Goal: Task Accomplishment & Management: Use online tool/utility

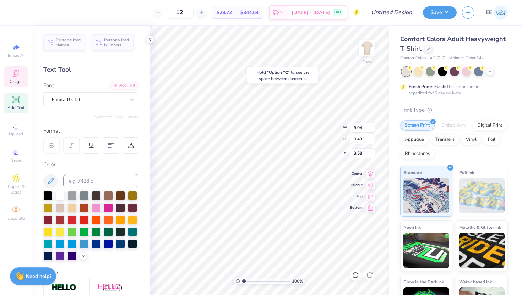
type input "3.58"
type textarea "H O M E C O M I N G 2 0 2 5"
type input "6.45"
type input "0.95"
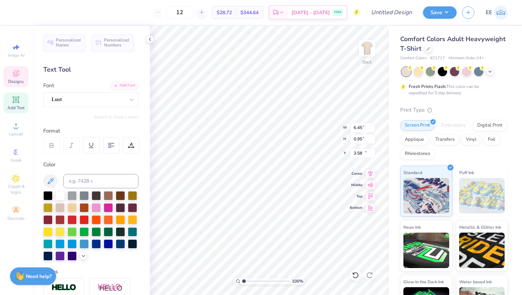
type input "11.29"
type textarea "U"
click at [149, 39] on polyline at bounding box center [149, 39] width 1 height 3
click at [355, 277] on icon at bounding box center [355, 275] width 7 height 7
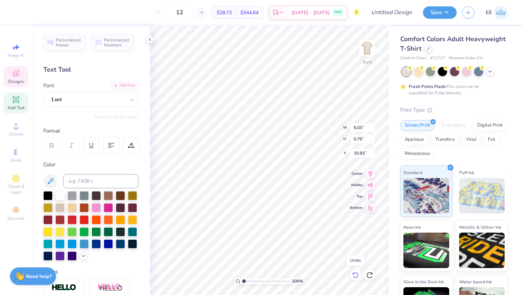
click at [355, 277] on icon at bounding box center [355, 275] width 7 height 7
click at [373, 274] on div at bounding box center [369, 275] width 11 height 11
type input "3.33"
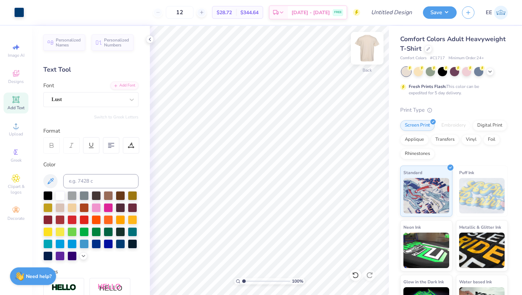
click at [370, 49] on img at bounding box center [367, 48] width 28 height 28
type input "4.69"
click at [98, 243] on div at bounding box center [96, 243] width 9 height 9
click at [96, 243] on div at bounding box center [96, 243] width 9 height 9
click at [120, 243] on div at bounding box center [120, 243] width 9 height 9
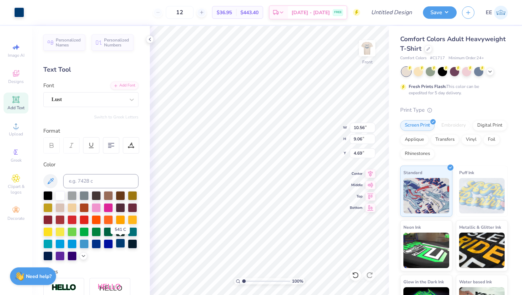
click at [120, 243] on div at bounding box center [120, 243] width 9 height 9
click at [97, 242] on div at bounding box center [96, 243] width 9 height 9
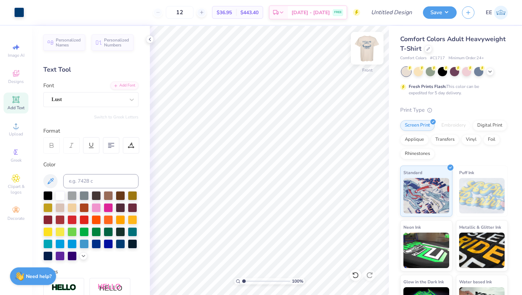
click at [365, 46] on img at bounding box center [367, 48] width 28 height 28
type input "3.81"
type input "0.57"
type input "4.03"
type input "10.38"
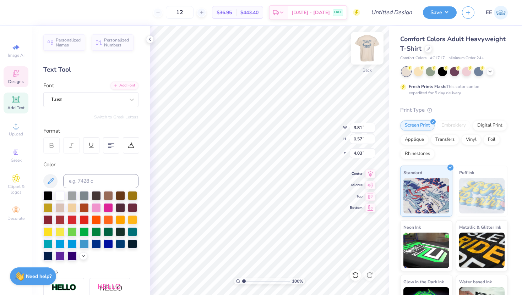
type input "0.42"
type input "3.34"
type textarea "H O M E C O M I N G 2 0 2 5"
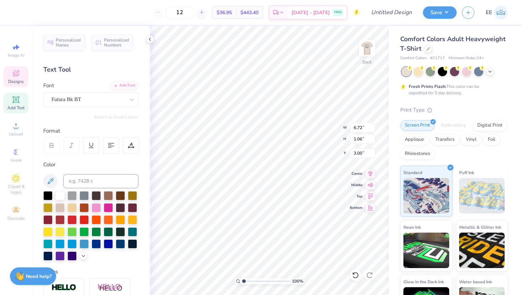
click at [52, 142] on icon at bounding box center [51, 145] width 6 height 6
type textarea "H O M E C O M I N G 2 0 2 5"
type input "2.73"
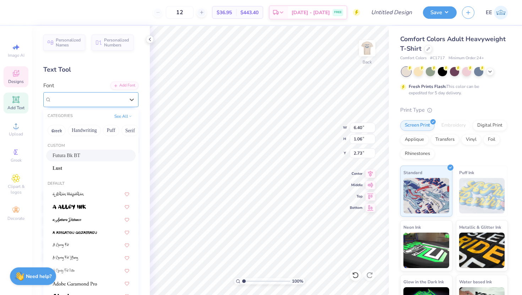
click at [118, 102] on div "Futura Bk BT" at bounding box center [88, 99] width 75 height 11
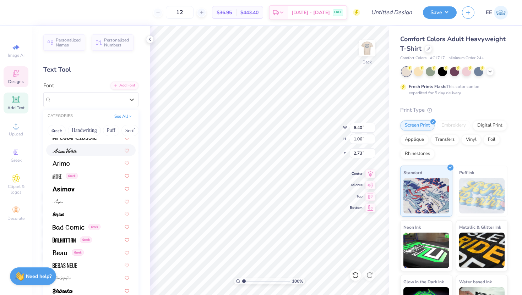
scroll to position [261, 0]
click at [72, 162] on div at bounding box center [91, 162] width 77 height 7
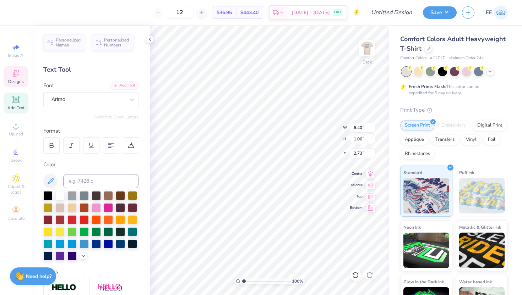
type input "6.17"
type input "1.03"
type input "2.74"
click at [112, 94] on div "Arimo" at bounding box center [88, 99] width 75 height 11
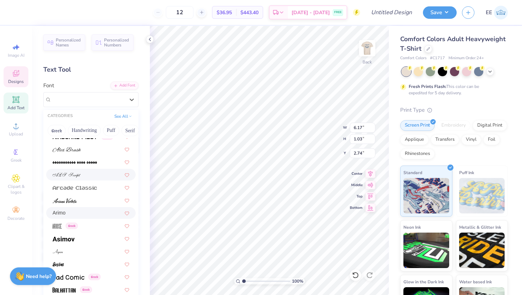
scroll to position [212, 0]
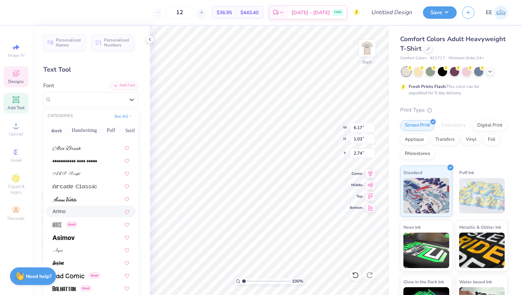
click at [73, 211] on div "Arimo" at bounding box center [91, 211] width 77 height 7
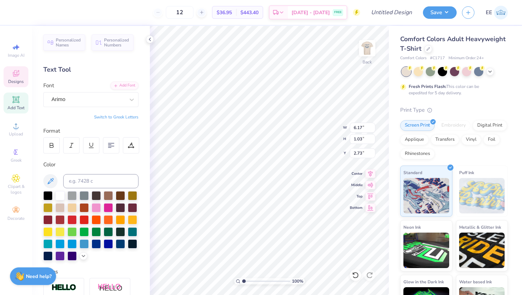
type input "2.48"
click at [104, 91] on div "Font Lust" at bounding box center [90, 95] width 95 height 26
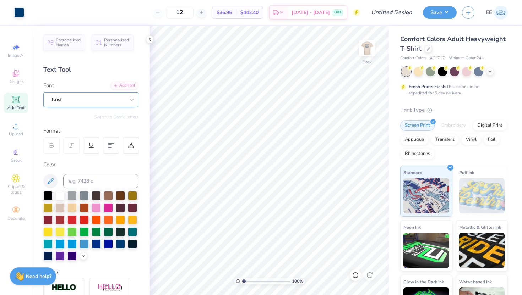
click at [104, 97] on div "Lust" at bounding box center [88, 99] width 75 height 11
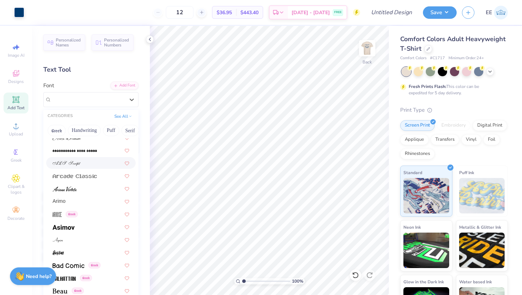
scroll to position [223, 0]
click at [64, 198] on span "Arimo" at bounding box center [59, 200] width 13 height 7
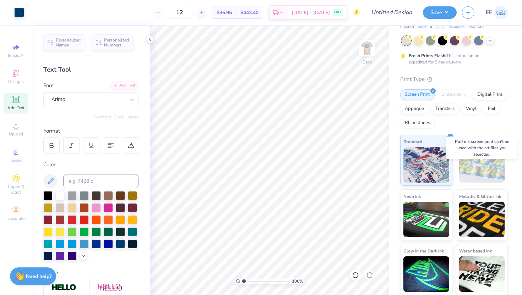
scroll to position [0, 0]
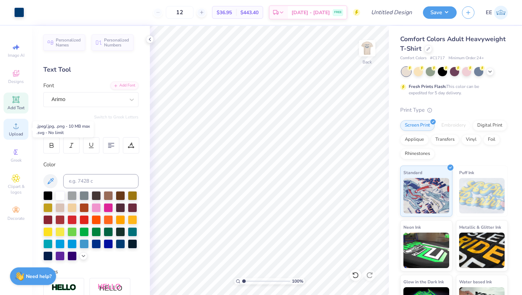
click at [22, 129] on div "Upload" at bounding box center [16, 129] width 25 height 21
click at [20, 82] on span "Designs" at bounding box center [16, 82] width 16 height 6
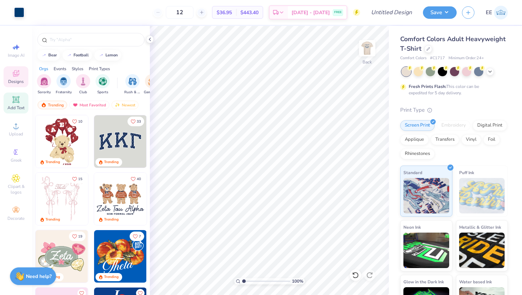
click at [15, 103] on icon at bounding box center [16, 99] width 9 height 9
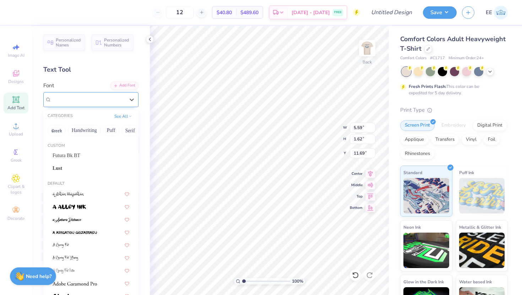
click at [100, 96] on div "Super Dream" at bounding box center [88, 99] width 75 height 11
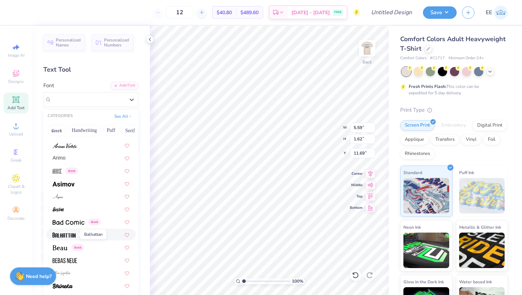
scroll to position [266, 0]
click at [77, 159] on div "Arimo" at bounding box center [91, 157] width 77 height 7
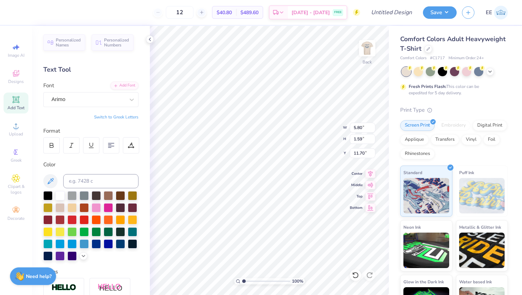
type input "5.80"
type input "1.59"
type input "11.70"
type textarea "T"
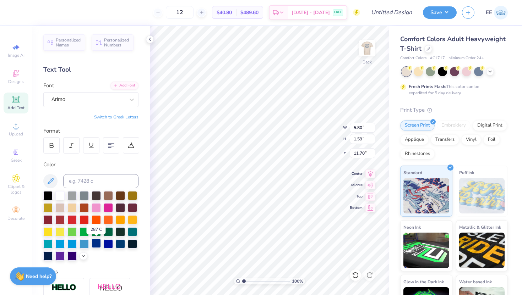
click at [97, 243] on div at bounding box center [96, 243] width 9 height 9
type textarea "HOMECOMING 2025"
click at [54, 180] on icon at bounding box center [50, 181] width 9 height 9
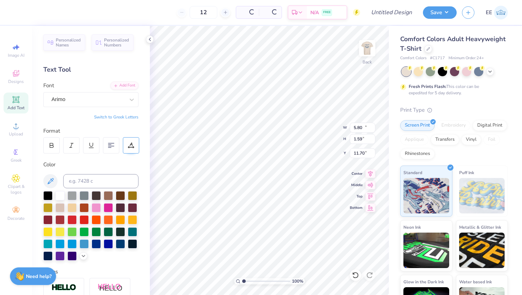
type input "14.17"
type input "3.89"
type input "10.56"
type input "4.17"
type input "1.14"
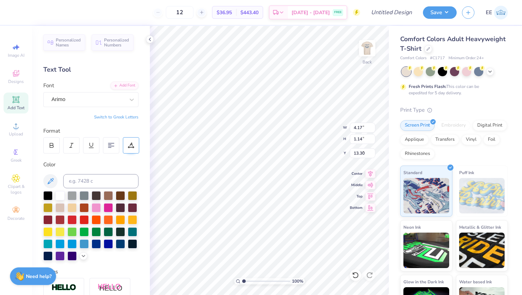
type input "4.92"
type input "3.81"
type input "0.57"
type input "4.03"
type input "4.28"
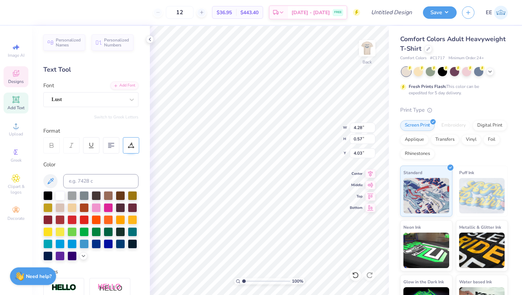
type input "0.64"
type input "3.98"
type input "3.64"
type input "1.00"
type input "4.62"
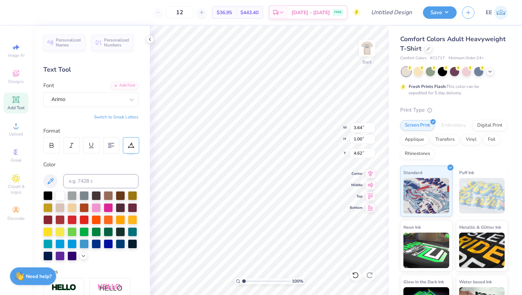
scroll to position [0, 1]
type input "4.83"
click at [319, 134] on div "100 % Back W 3.64 3.64 " H 1.00 1.00 " Y 4.83 4.83 " Center Middle Top Bottom" at bounding box center [269, 160] width 239 height 269
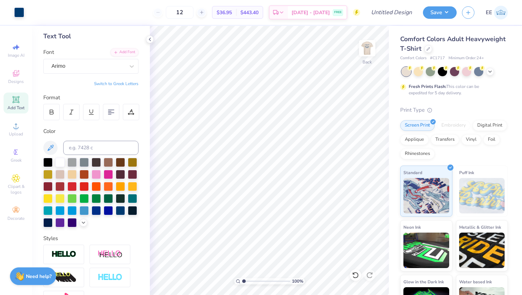
scroll to position [0, 0]
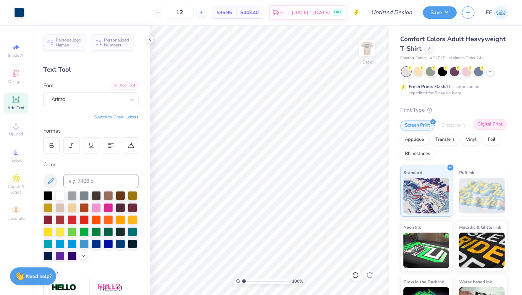
click at [488, 122] on div "Digital Print" at bounding box center [489, 124] width 34 height 11
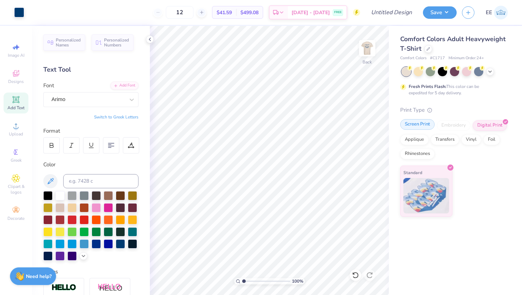
click at [416, 127] on div "Screen Print" at bounding box center [417, 124] width 34 height 11
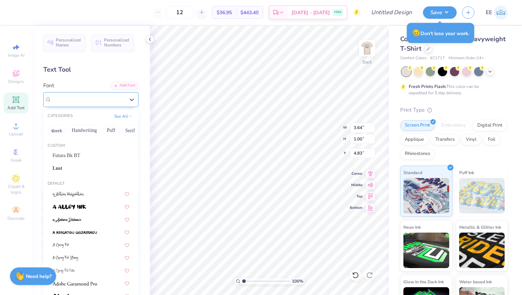
click at [102, 101] on div "Arimo" at bounding box center [88, 99] width 75 height 11
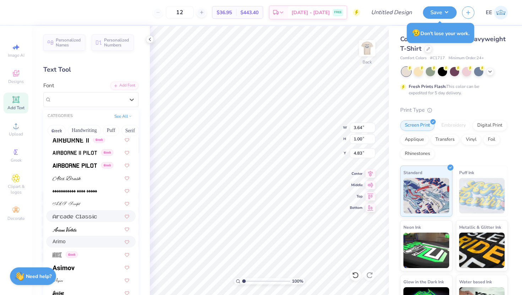
scroll to position [190, 0]
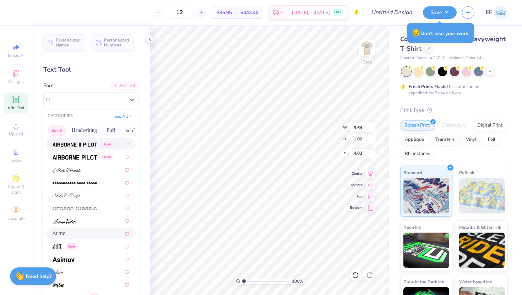
click at [58, 132] on button "Greek" at bounding box center [57, 130] width 18 height 11
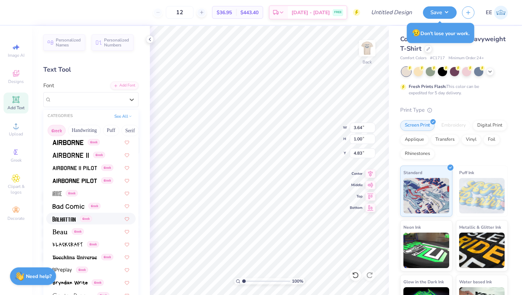
scroll to position [13, 0]
click at [88, 171] on span at bounding box center [75, 168] width 44 height 7
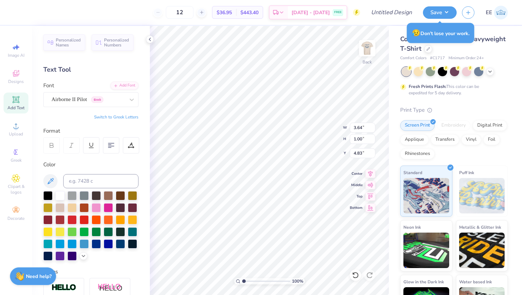
type input "3.21"
type input "1.01"
type input "4.82"
type textarea "HOMECOMING 2025"
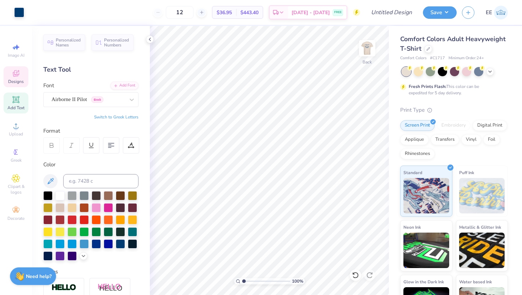
click at [17, 83] on span "Designs" at bounding box center [16, 82] width 16 height 6
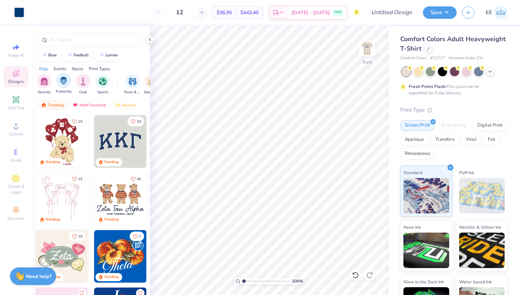
click at [65, 80] on img "filter for Fraternity" at bounding box center [64, 81] width 8 height 8
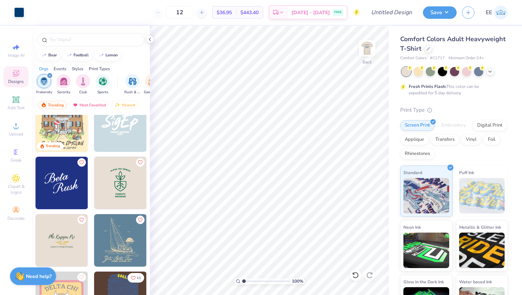
scroll to position [304, 0]
click at [149, 40] on icon at bounding box center [150, 40] width 6 height 6
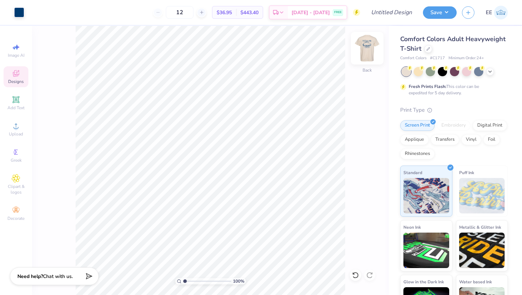
click at [361, 53] on img at bounding box center [367, 48] width 28 height 28
click at [449, 10] on button "Save" at bounding box center [440, 11] width 34 height 12
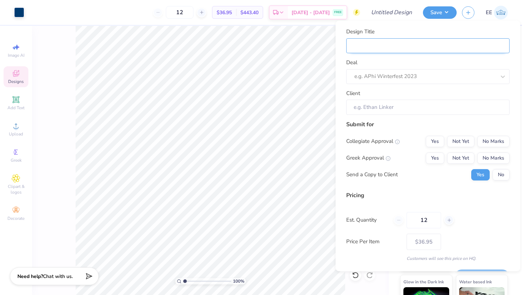
click at [403, 45] on input "Design Title" at bounding box center [427, 45] width 163 height 15
type input "P"
type input "Pi"
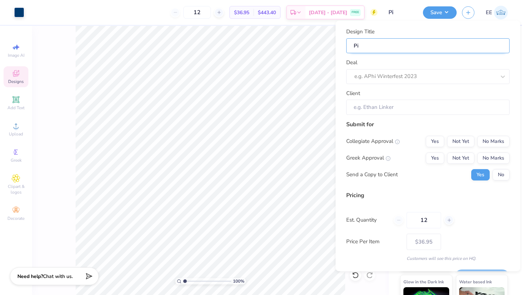
type input "Pi"
type input "Pi K"
type input "Pi Ka"
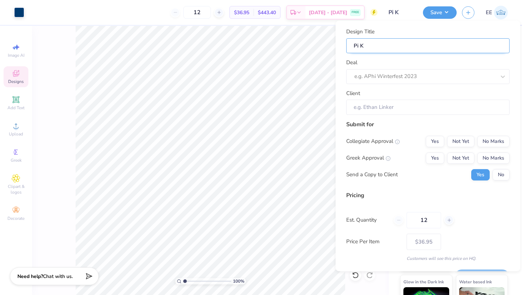
type input "Pi Ka"
type input "Pi Kap"
type input "Pi [PERSON_NAME]"
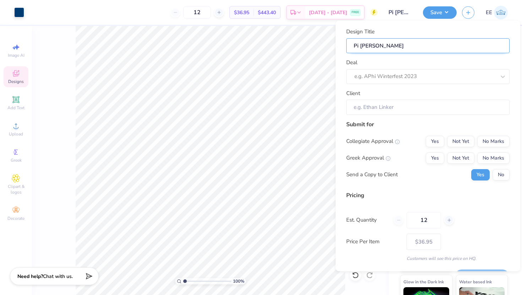
type input "Pi [PERSON_NAME]"
type input "Pi [PERSON_NAME] h"
type input "Pi [PERSON_NAME] ho"
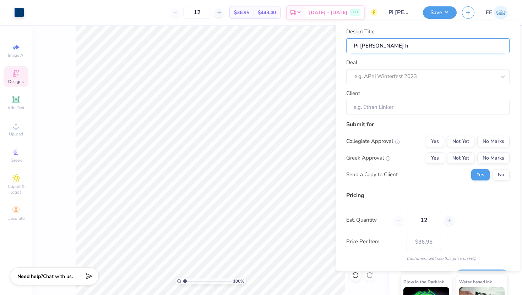
type input "Pi [PERSON_NAME] ho"
type input "Pi [PERSON_NAME] [PERSON_NAME]"
type input "Pi [PERSON_NAME] home"
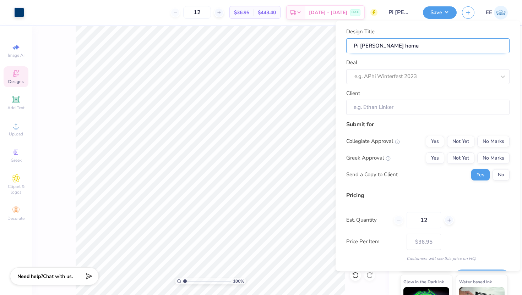
type input "Pi [PERSON_NAME] [PERSON_NAME]"
type input "Pi [PERSON_NAME] homeco"
type input "Pi [PERSON_NAME] homecom"
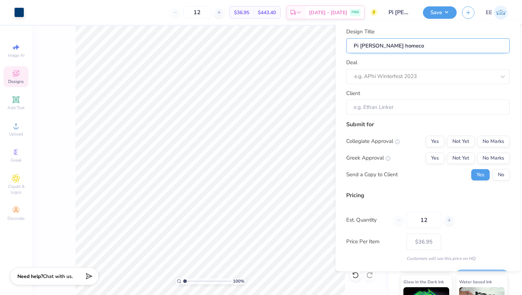
type input "Pi [PERSON_NAME] homecom"
type input "Pi [PERSON_NAME] homecomi"
type input "Pi [PERSON_NAME] homecomin"
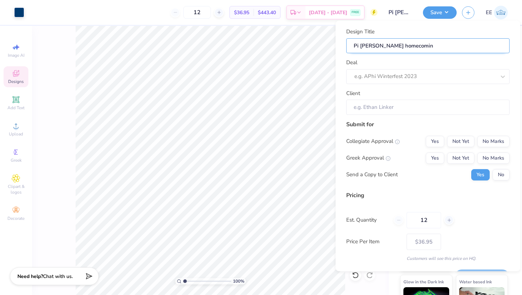
type input "Pi [PERSON_NAME] homecoming"
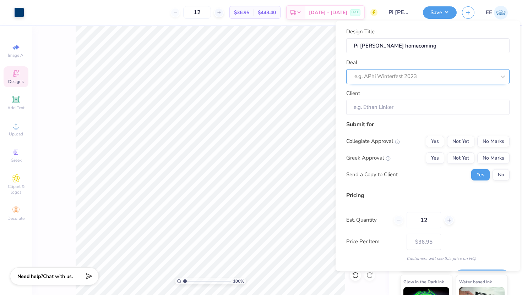
click at [402, 74] on div at bounding box center [424, 77] width 141 height 10
click at [397, 124] on div "Submit for" at bounding box center [427, 124] width 163 height 9
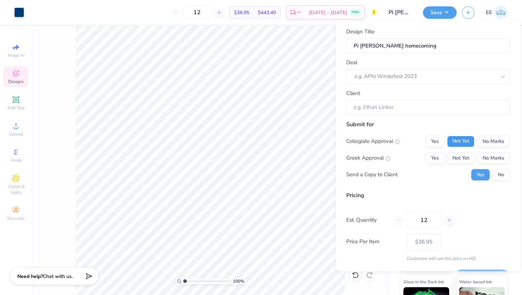
click at [459, 142] on button "Not Yet" at bounding box center [460, 141] width 27 height 11
click at [459, 159] on button "Not Yet" at bounding box center [460, 158] width 27 height 11
click at [504, 172] on button "No" at bounding box center [500, 174] width 17 height 11
click at [449, 219] on icon at bounding box center [448, 220] width 5 height 5
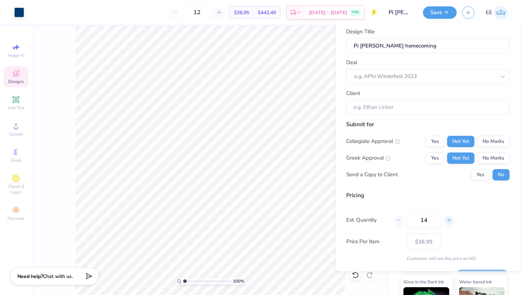
click at [449, 219] on icon at bounding box center [448, 220] width 5 height 5
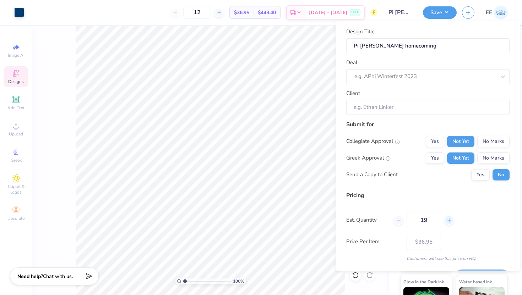
click at [449, 219] on icon at bounding box center [448, 220] width 5 height 5
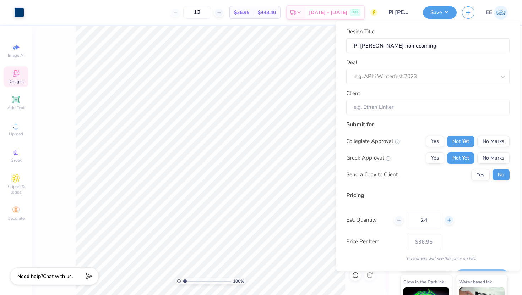
click at [449, 219] on icon at bounding box center [448, 220] width 5 height 5
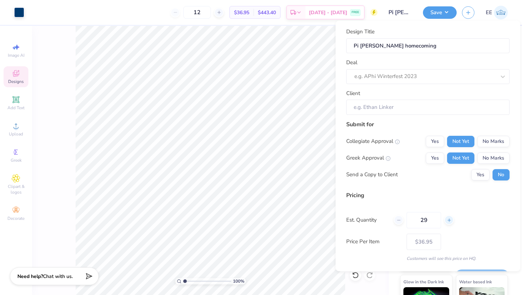
click at [449, 219] on icon at bounding box center [448, 220] width 5 height 5
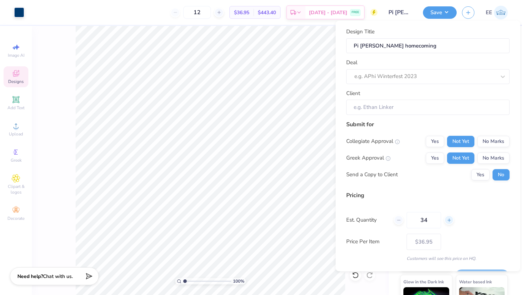
click at [449, 219] on icon at bounding box center [448, 220] width 5 height 5
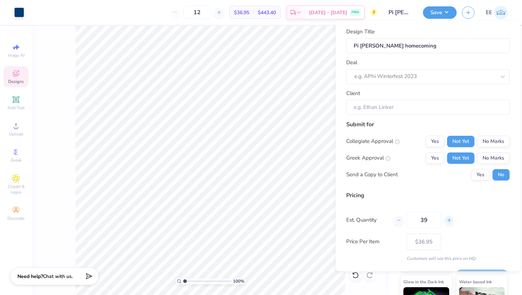
click at [449, 219] on icon at bounding box center [448, 220] width 5 height 5
type input "42"
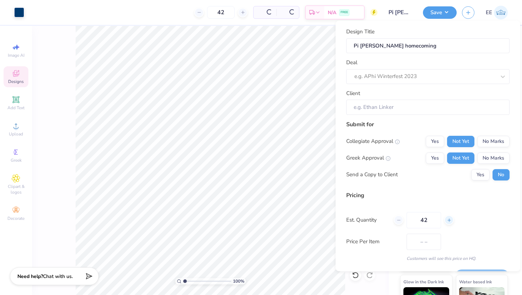
type input "$21.83"
click at [449, 219] on icon at bounding box center [448, 220] width 5 height 5
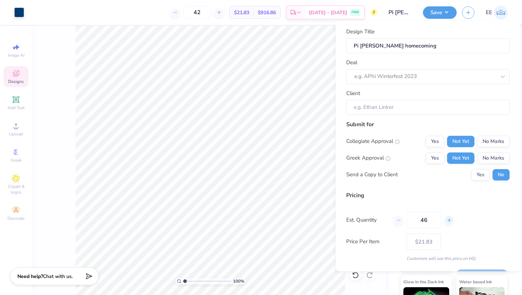
click at [449, 219] on icon at bounding box center [448, 220] width 5 height 5
type input "50"
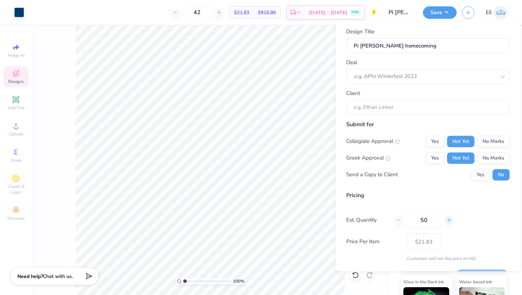
type input "50"
type input "$20.13"
click at [449, 219] on icon at bounding box center [448, 220] width 5 height 5
type input "51"
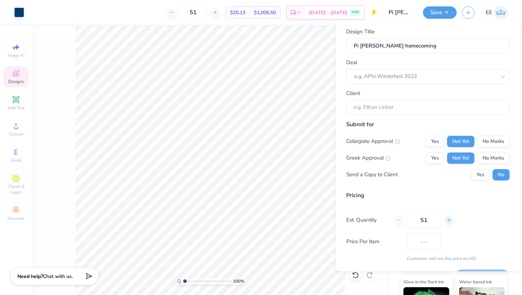
type input "$20.08"
click at [449, 219] on icon at bounding box center [448, 220] width 5 height 5
type input "52"
type input "$20.04"
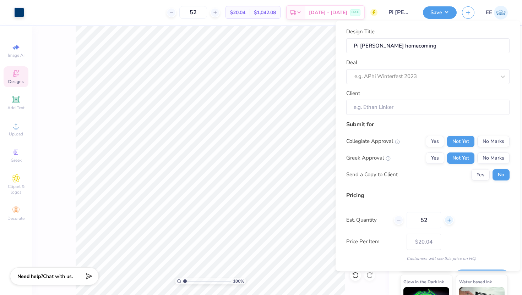
click at [449, 219] on icon at bounding box center [448, 220] width 5 height 5
type input "53"
type input "$20.00"
click at [449, 219] on icon at bounding box center [448, 220] width 5 height 5
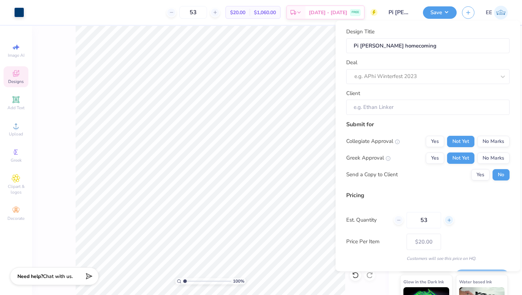
type input "54"
type input "$19.96"
click at [400, 221] on icon at bounding box center [398, 220] width 5 height 5
type input "53"
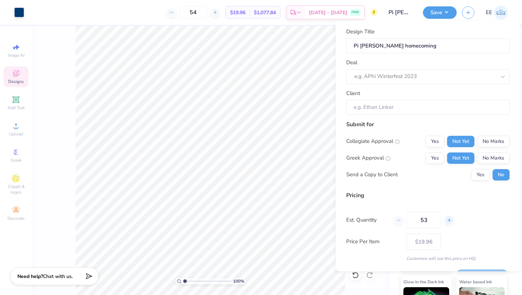
type input "53"
type input "$20.00"
click at [452, 220] on div at bounding box center [449, 220] width 10 height 10
type input "54"
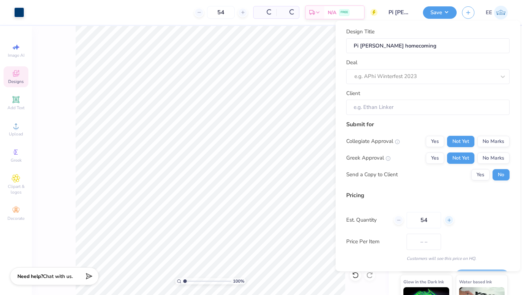
type input "$19.96"
click at [452, 220] on div at bounding box center [449, 220] width 10 height 10
type input "55"
type input "– –"
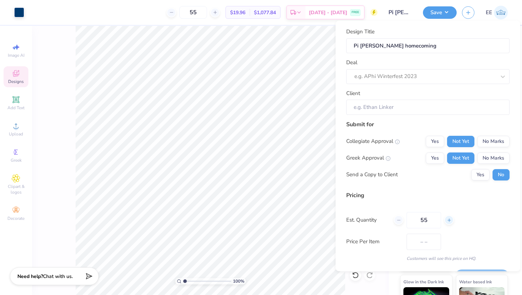
click at [452, 220] on div at bounding box center [449, 220] width 10 height 10
type input "56"
type input "$19.92"
type input "56"
type input "$19.88"
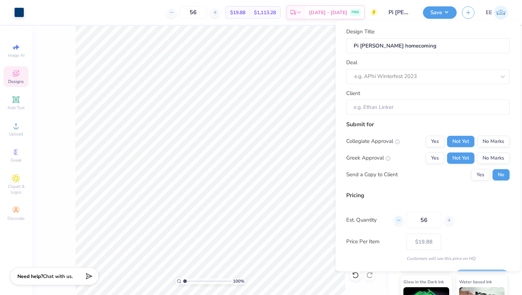
click at [399, 221] on icon at bounding box center [398, 220] width 5 height 5
type input "55"
type input "$19.92"
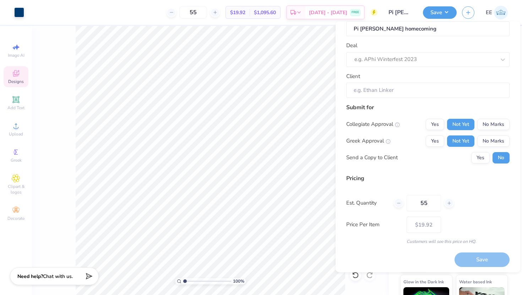
scroll to position [20, 0]
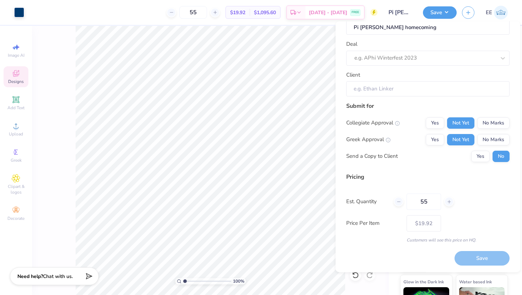
click at [433, 87] on input "Client" at bounding box center [427, 88] width 163 height 15
click at [372, 88] on input "Client" at bounding box center [427, 88] width 163 height 15
click at [355, 89] on input "Client" at bounding box center [427, 88] width 163 height 15
click at [393, 64] on div "e.g. APhi Winterfest 2023" at bounding box center [427, 57] width 163 height 15
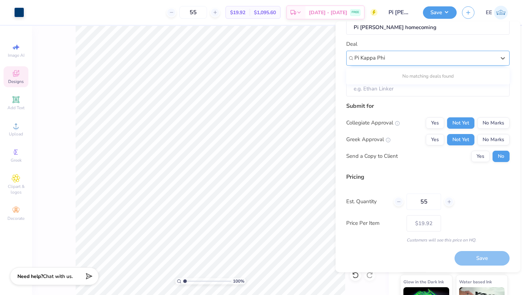
type input "Pi Kappa Phi"
click at [422, 77] on div "No matching deals found" at bounding box center [427, 76] width 163 height 13
drag, startPoint x: 395, startPoint y: 57, endPoint x: 345, endPoint y: 53, distance: 49.8
click at [345, 53] on div "Design Title Pi [PERSON_NAME] homecoming Deal Select is focused ,type to refine…" at bounding box center [427, 147] width 184 height 251
click at [378, 55] on div at bounding box center [424, 58] width 141 height 10
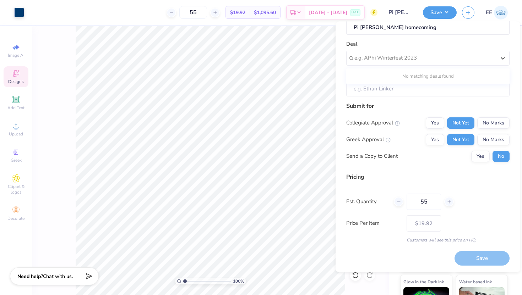
click at [444, 80] on div "No matching deals found" at bounding box center [427, 76] width 163 height 13
click at [449, 46] on div "Deal Use Up and Down to choose options, press Enter to select the currently foc…" at bounding box center [427, 53] width 163 height 26
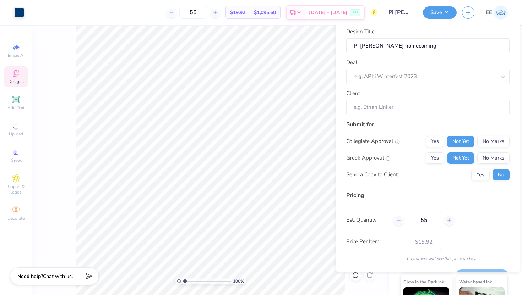
scroll to position [0, 0]
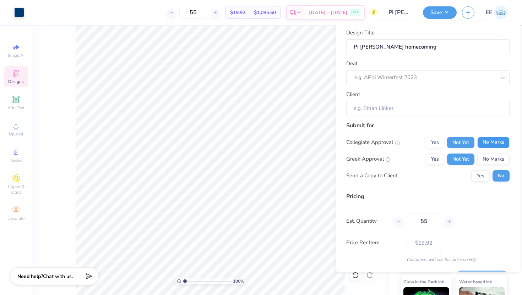
click at [490, 140] on button "No Marks" at bounding box center [493, 142] width 32 height 11
click at [490, 154] on button "No Marks" at bounding box center [493, 158] width 32 height 11
type input "$19.92"
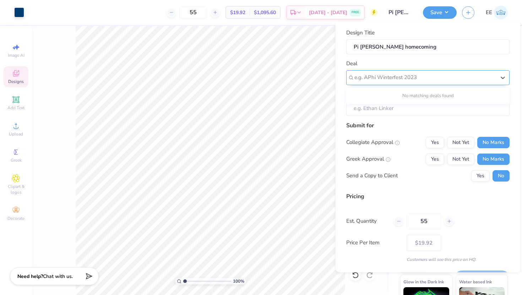
click at [450, 76] on div at bounding box center [424, 78] width 141 height 10
click at [441, 12] on button "Save" at bounding box center [440, 11] width 34 height 12
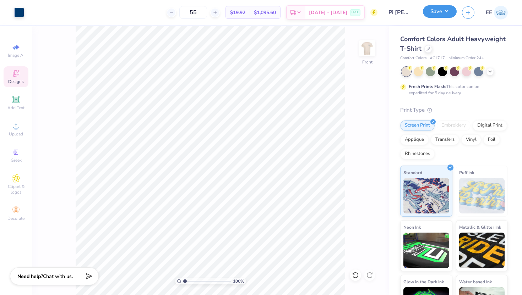
click at [441, 12] on button "Save" at bounding box center [440, 11] width 34 height 12
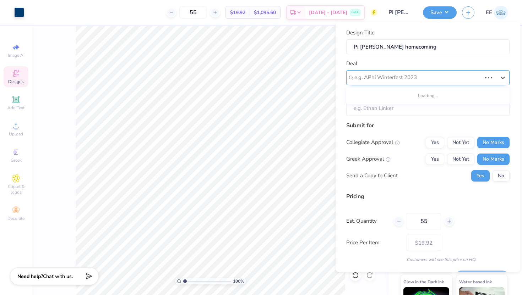
click at [395, 78] on div at bounding box center [417, 78] width 127 height 10
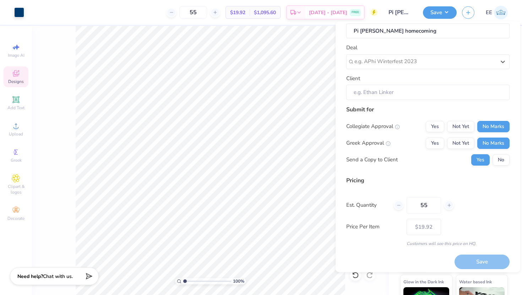
scroll to position [20, 0]
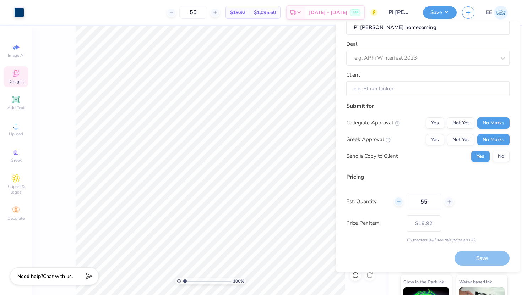
click at [399, 202] on icon at bounding box center [398, 201] width 5 height 5
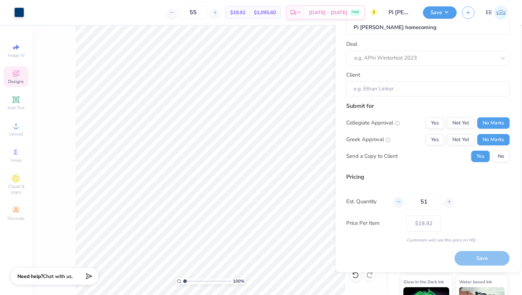
type input "50"
type input "$20.13"
click at [482, 222] on div "Price Per Item $20.13" at bounding box center [427, 223] width 163 height 16
click at [451, 202] on div at bounding box center [449, 202] width 10 height 10
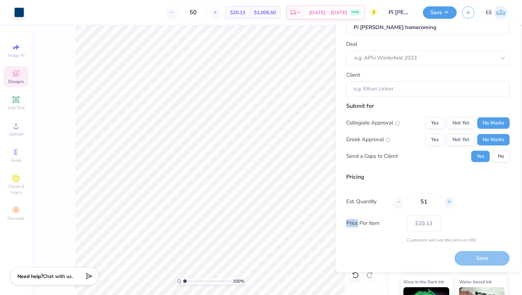
click at [451, 202] on div at bounding box center [449, 202] width 10 height 10
type input "55"
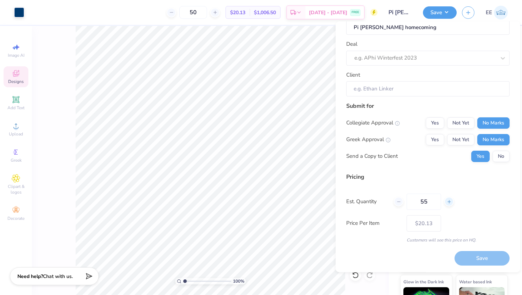
type input "55"
type input "$19.92"
click at [470, 191] on div "Pricing Est. Quantity 55 Price Per Item $19.92 Customers will see this price on…" at bounding box center [427, 207] width 163 height 71
click at [396, 204] on icon at bounding box center [398, 201] width 5 height 5
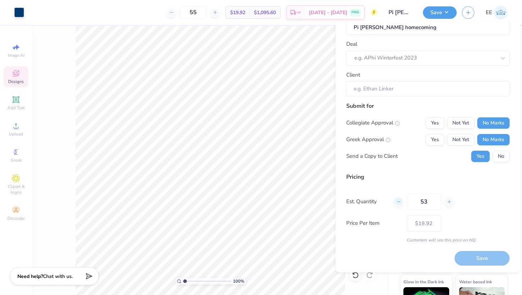
click at [396, 204] on icon at bounding box center [398, 201] width 5 height 5
type input "50"
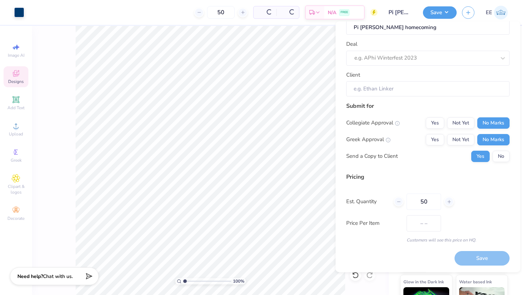
click at [482, 206] on div "Est. Quantity 50" at bounding box center [427, 201] width 163 height 16
type input "$20.13"
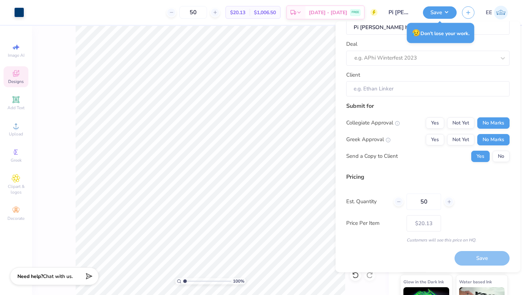
click at [383, 175] on div "Pricing" at bounding box center [427, 176] width 163 height 9
click at [480, 44] on div "Deal e.g. APhi Winterfest 2023" at bounding box center [427, 53] width 163 height 26
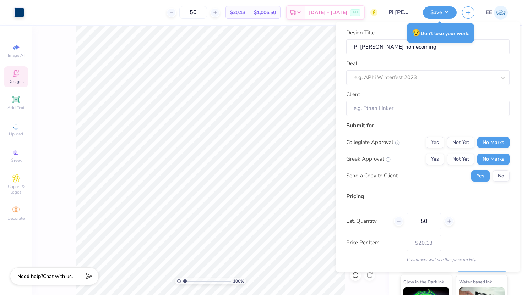
scroll to position [0, 0]
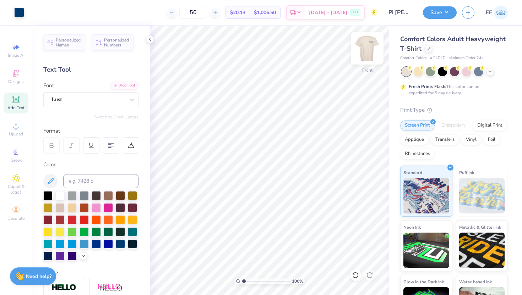
click at [374, 45] on img at bounding box center [367, 48] width 28 height 28
type input "4.62"
click at [352, 276] on icon at bounding box center [355, 275] width 7 height 7
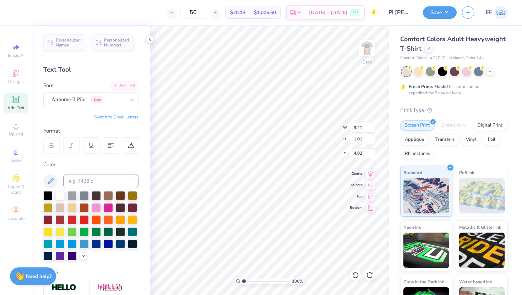
scroll to position [0, 2]
type textarea "HOMECOMING '25"
type input "4.83"
type input "3.66"
type input "0.34"
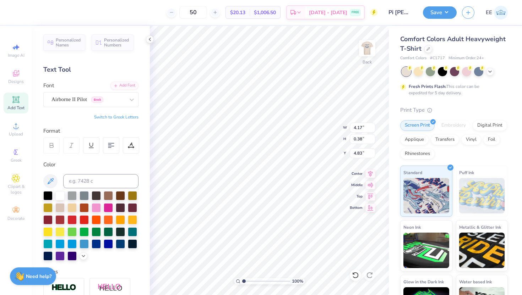
type input "4.88"
type input "4.83"
click at [15, 103] on icon at bounding box center [16, 99] width 9 height 9
type textarea "[US_STATE][GEOGRAPHIC_DATA]"
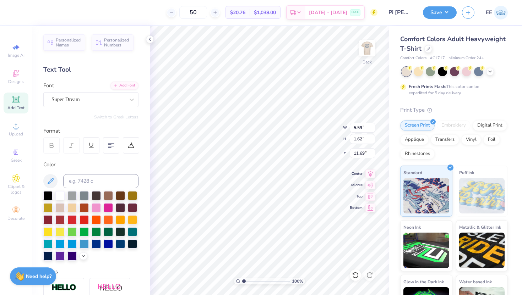
click at [110, 167] on div "50 $20.76 Per Item $1,038.00 Total Est. Delivery [DATE] - [DATE] FREE Design Ti…" at bounding box center [261, 147] width 522 height 295
click at [115, 104] on div at bounding box center [87, 100] width 73 height 10
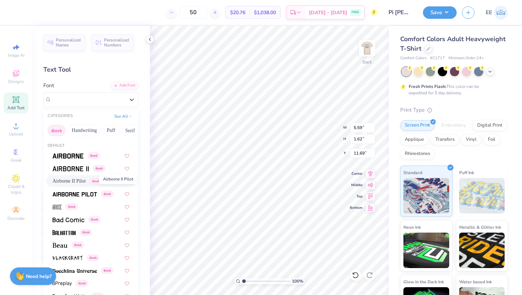
click at [79, 178] on span "Airborne II Pilot" at bounding box center [69, 180] width 33 height 7
click at [93, 100] on div "Airborne II Pilot Greek" at bounding box center [88, 99] width 75 height 11
click at [77, 192] on img at bounding box center [75, 194] width 44 height 5
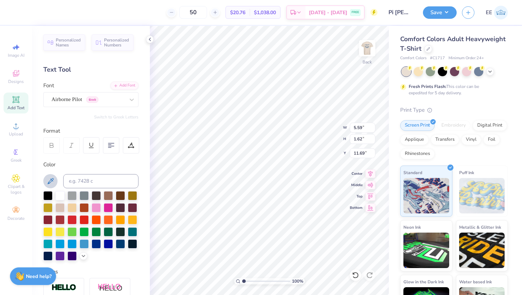
click at [52, 178] on icon at bounding box center [50, 181] width 9 height 9
type input "14.17"
type input "0.87"
type input "12.07"
type input "5.64"
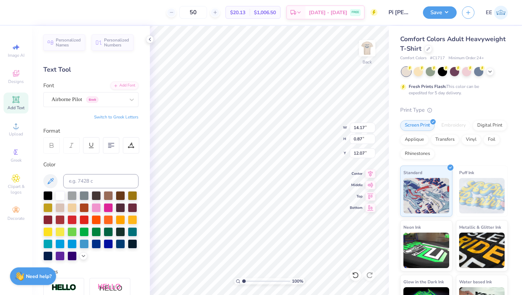
type input "0.35"
type input "5.39"
type input "4.46"
type input "0.27"
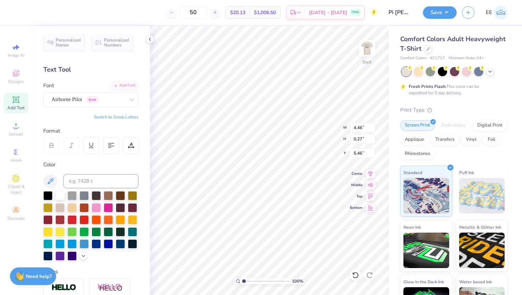
type input "5.65"
type input "3.66"
type input "0.34"
type input "6.62"
type input "4.46"
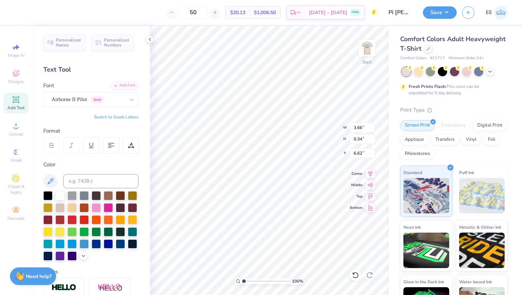
type input "0.27"
type input "4.62"
type input "4.83"
type input "3.66"
type input "0.34"
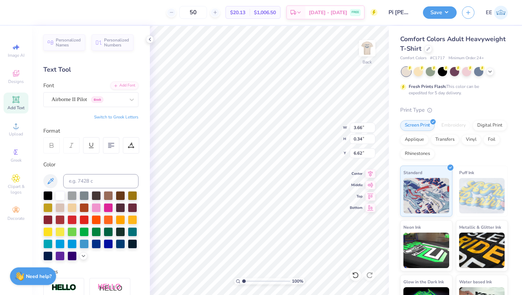
type input "5.44"
type input "4.28"
type input "0.64"
type input "3.98"
type input "4.58"
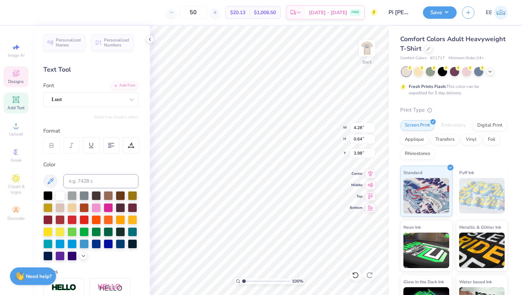
type input "0.68"
type input "3.94"
type input "5.34"
type input "4.14"
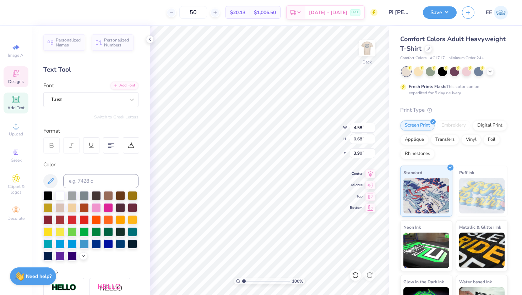
type input "3.90"
type input "4.73"
type input "0.71"
type input "3.88"
click at [312, 125] on div "100 % Back W 4.46 4.46 " H 0.27 0.27 " Y 4.83 4.83 " Center Middle Top Bottom" at bounding box center [269, 160] width 239 height 269
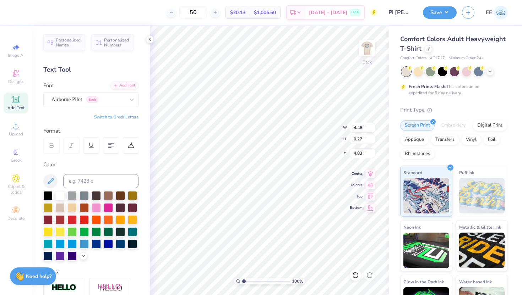
type input "4.80"
type input "5.28"
click at [445, 9] on button "Save" at bounding box center [440, 11] width 34 height 12
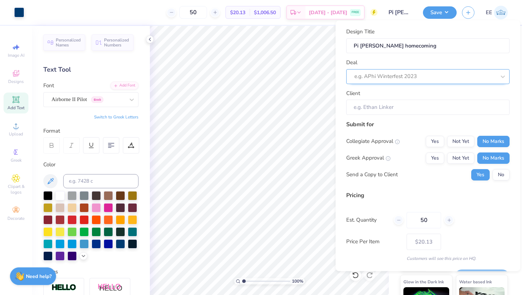
click at [389, 76] on div at bounding box center [424, 77] width 141 height 10
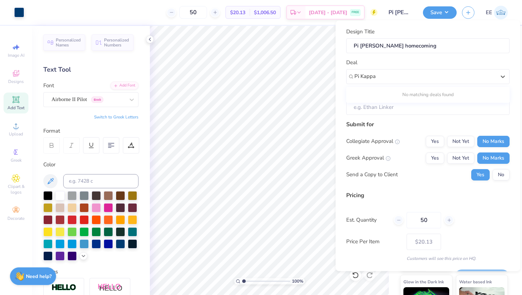
type input "Pi Kappa"
